Goal: Ask a question

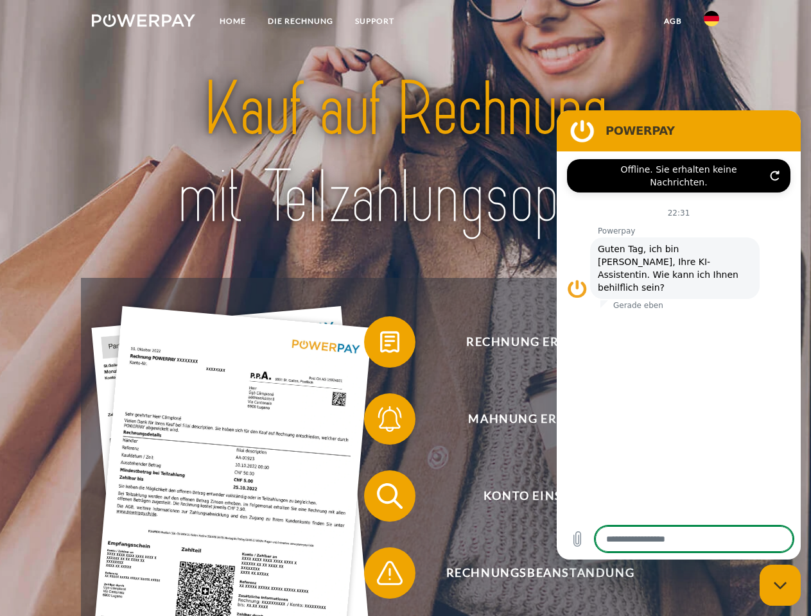
click at [143, 22] on img at bounding box center [143, 20] width 103 height 13
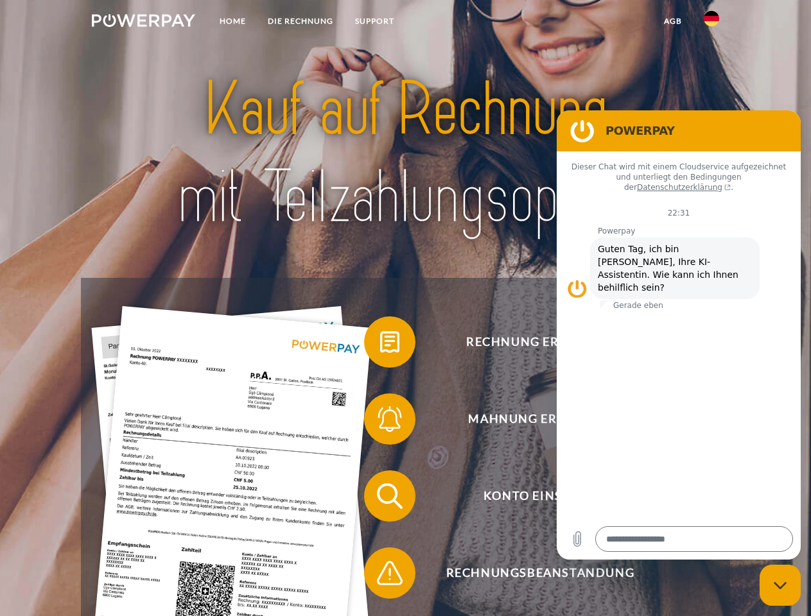
click at [711, 22] on img at bounding box center [711, 18] width 15 height 15
click at [672, 21] on link "agb" at bounding box center [673, 21] width 40 height 23
click at [380, 345] on span at bounding box center [370, 342] width 64 height 64
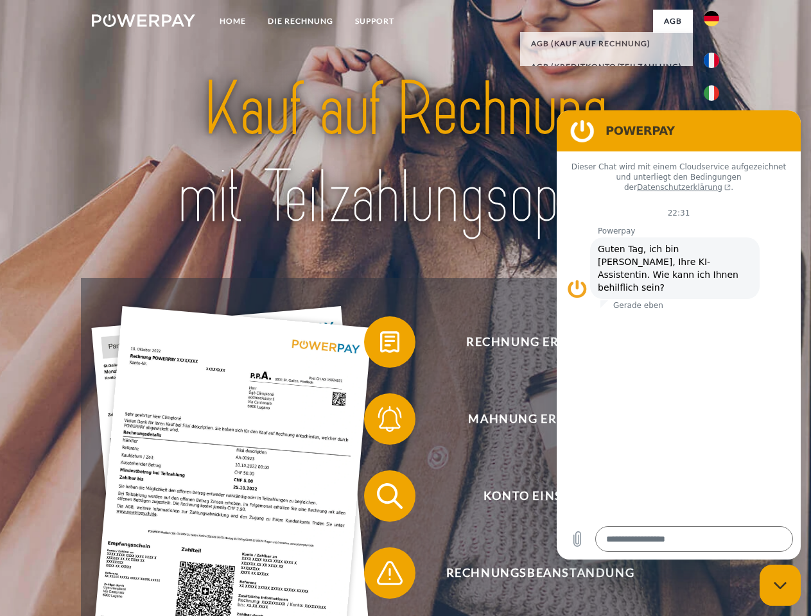
click at [380, 422] on span at bounding box center [370, 419] width 64 height 64
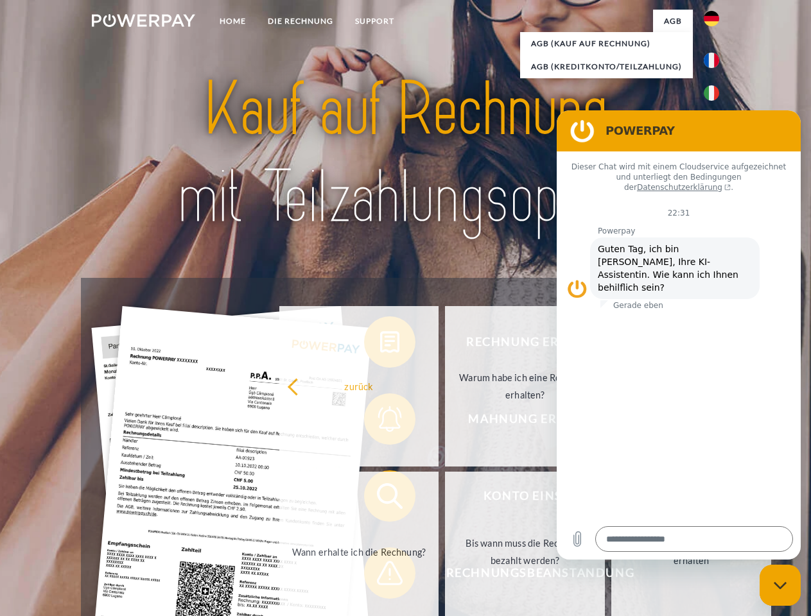
click at [445, 499] on link "Bis wann muss die Rechnung bezahlt werden?" at bounding box center [525, 552] width 160 height 161
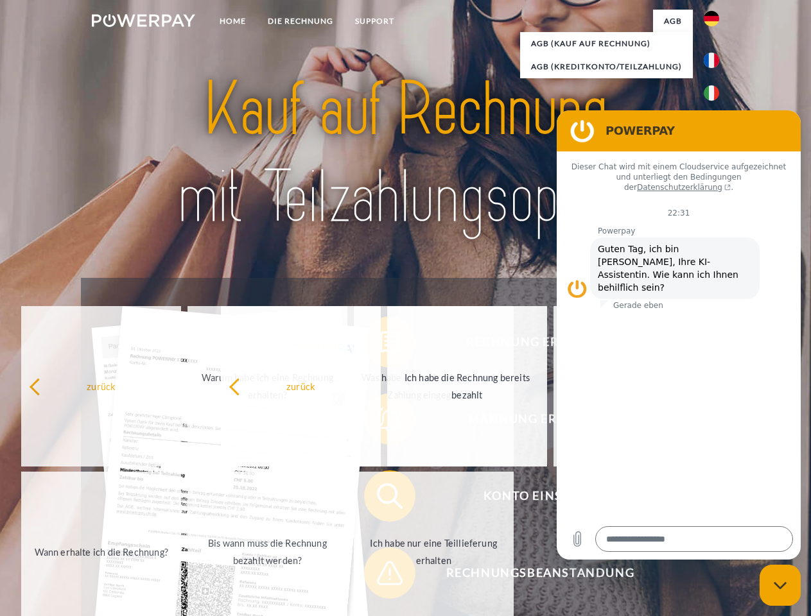
click at [380, 576] on span at bounding box center [370, 573] width 64 height 64
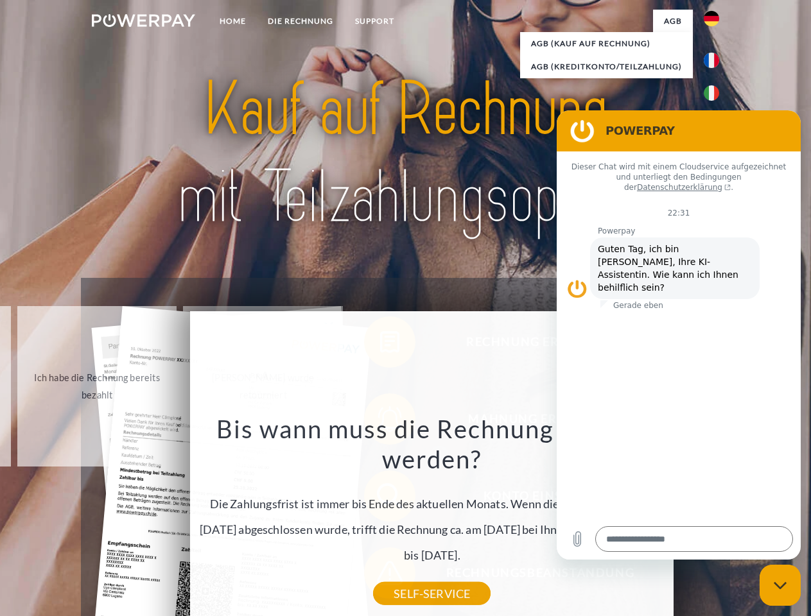
click at [780, 586] on icon "Messaging-Fenster schließen" at bounding box center [780, 586] width 13 height 8
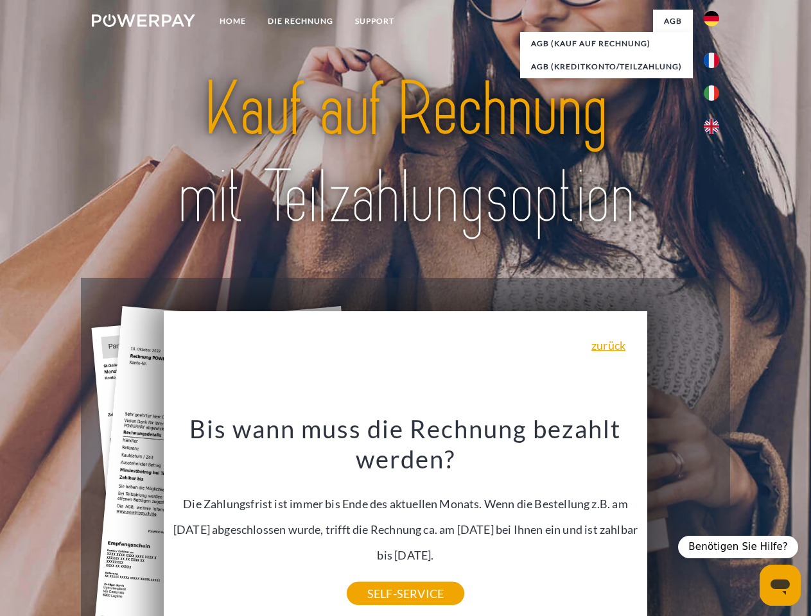
type textarea "*"
